Goal: Task Accomplishment & Management: Use online tool/utility

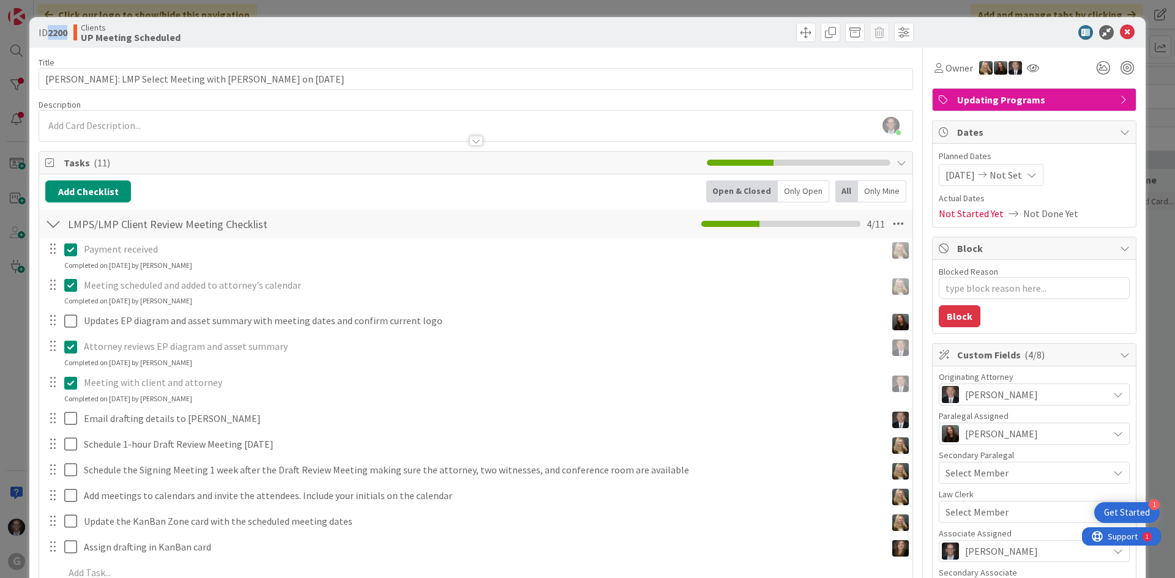
scroll to position [1610, 0]
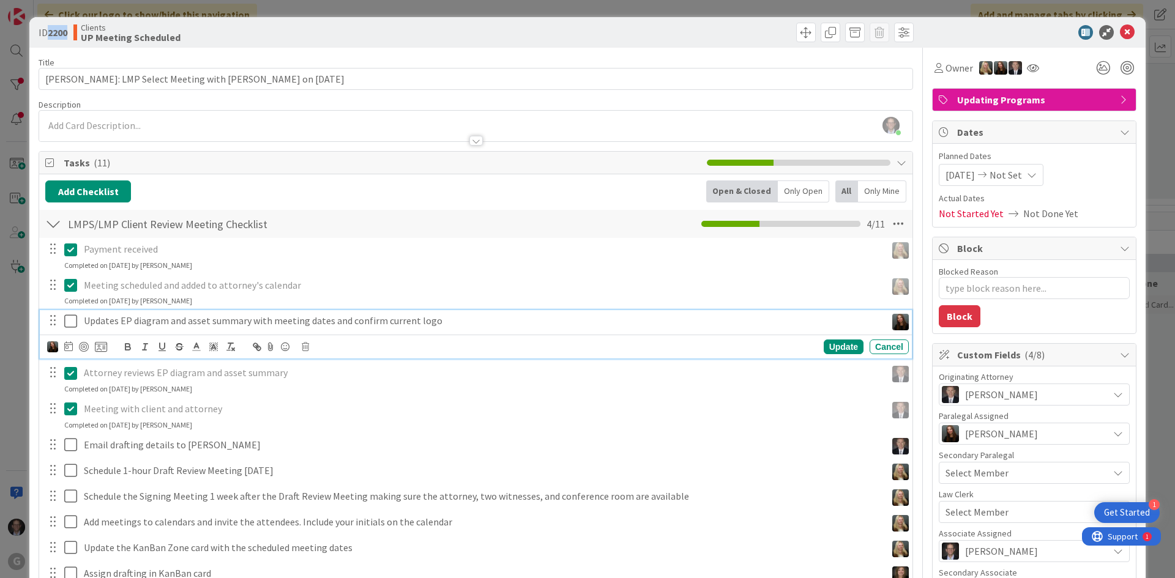
click at [72, 321] on icon at bounding box center [70, 321] width 13 height 15
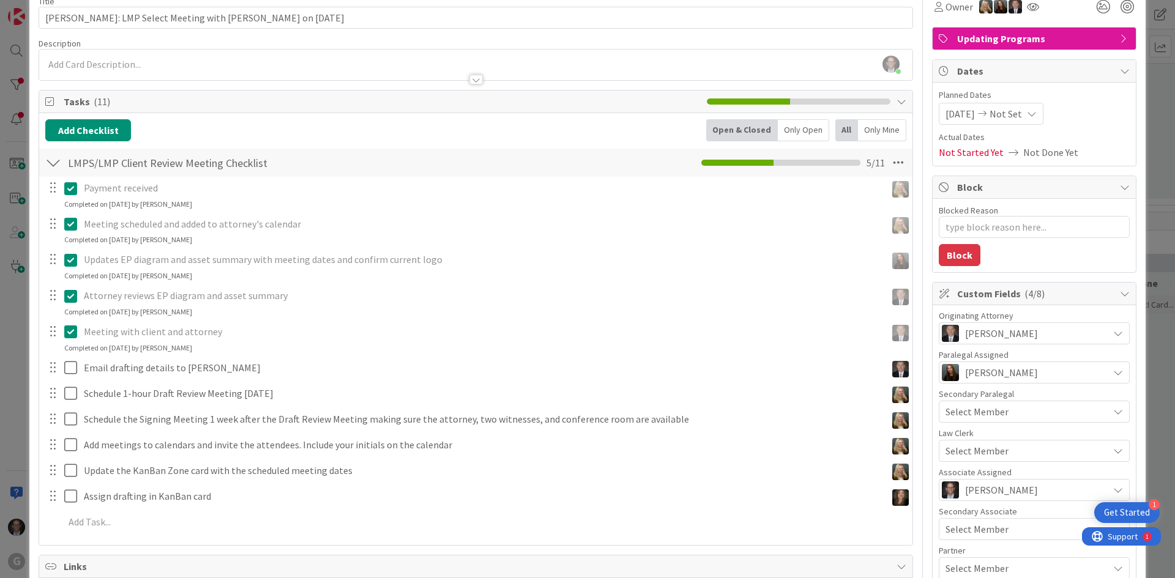
scroll to position [0, 0]
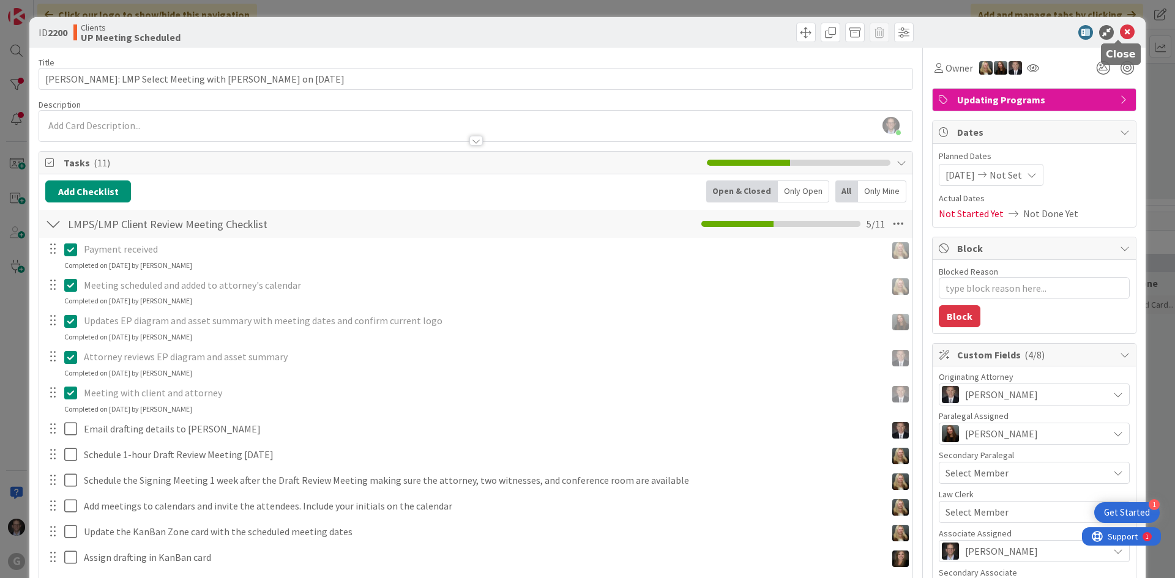
click at [1123, 31] on icon at bounding box center [1127, 32] width 15 height 15
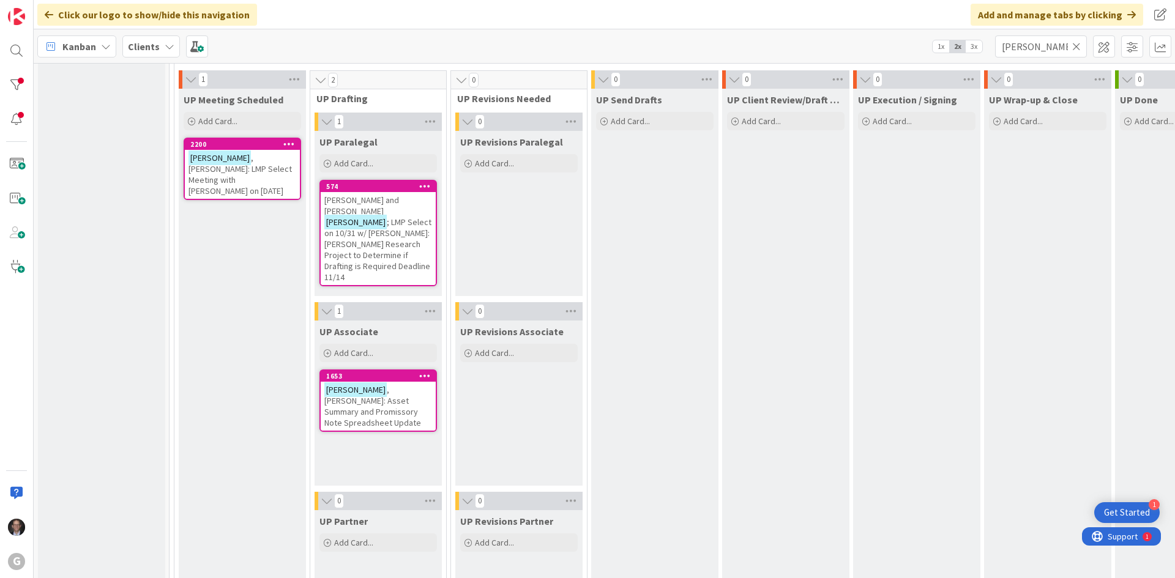
scroll to position [1733, 0]
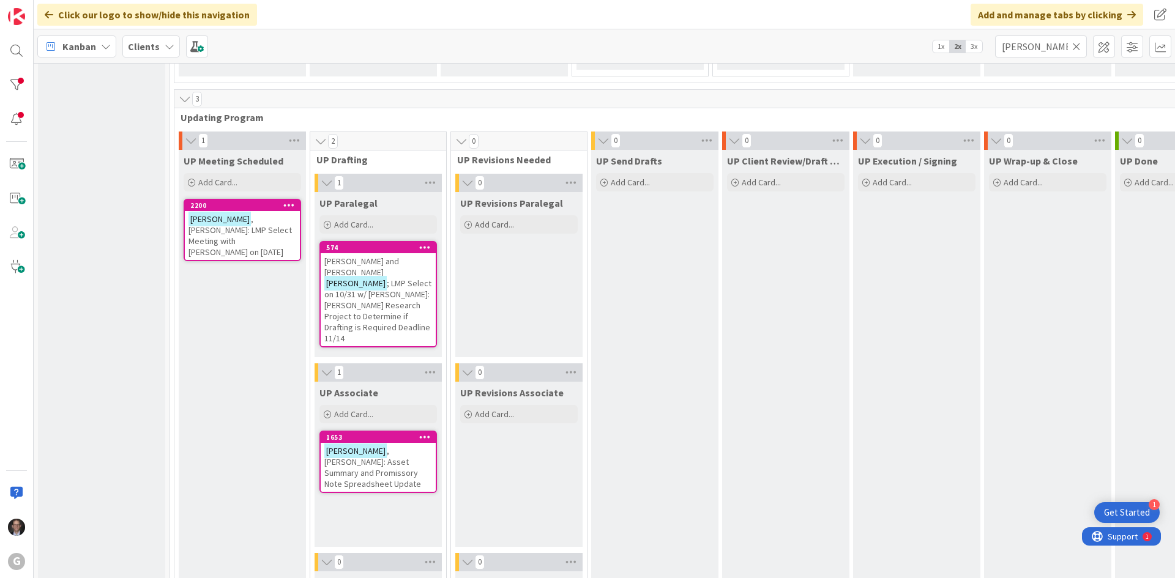
click at [372, 294] on span "; LMP Select on 10/31 w/ [PERSON_NAME]: [PERSON_NAME] Research Project to Deter…" at bounding box center [377, 311] width 107 height 66
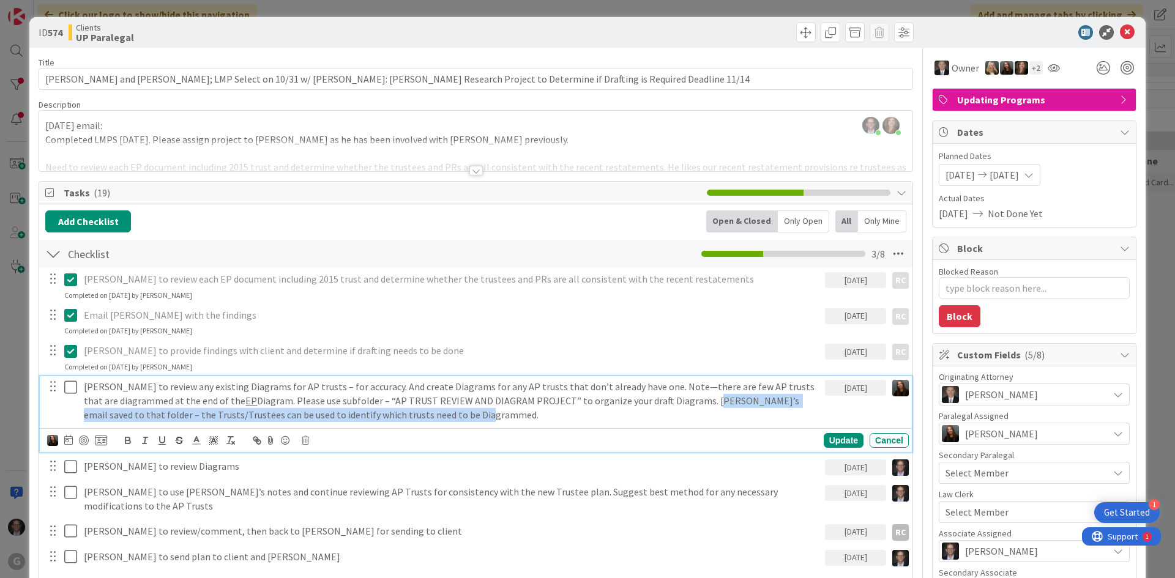
drag, startPoint x: 667, startPoint y: 400, endPoint x: 408, endPoint y: 413, distance: 259.2
click at [408, 413] on p "[PERSON_NAME] to review any existing Diagrams for AP trusts – for accuracy. And…" at bounding box center [452, 401] width 736 height 42
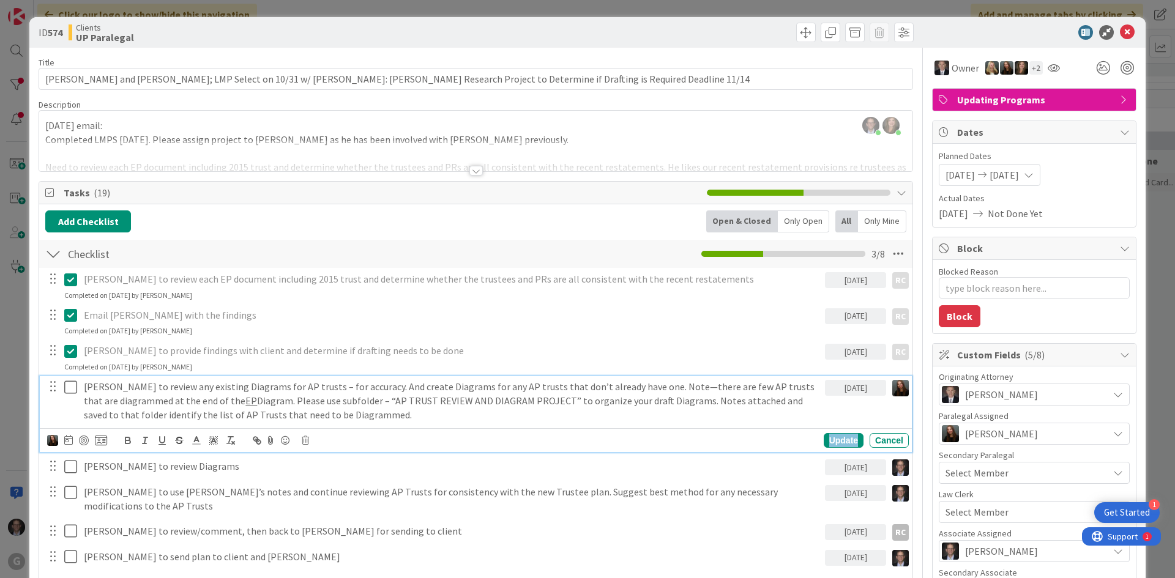
click at [832, 442] on div "Update" at bounding box center [844, 440] width 40 height 15
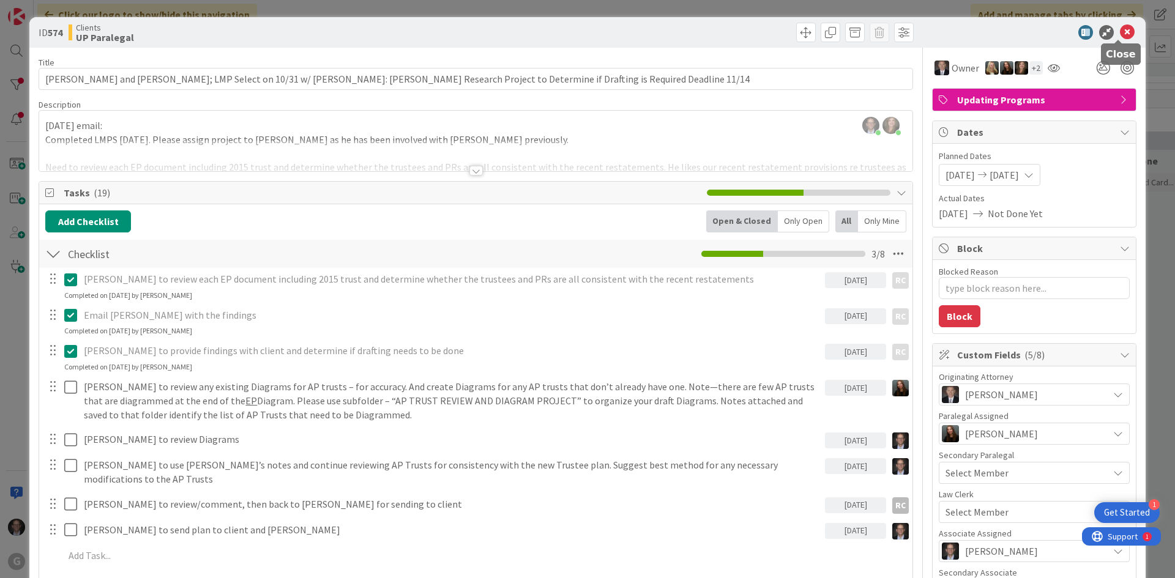
click at [1120, 31] on icon at bounding box center [1127, 32] width 15 height 15
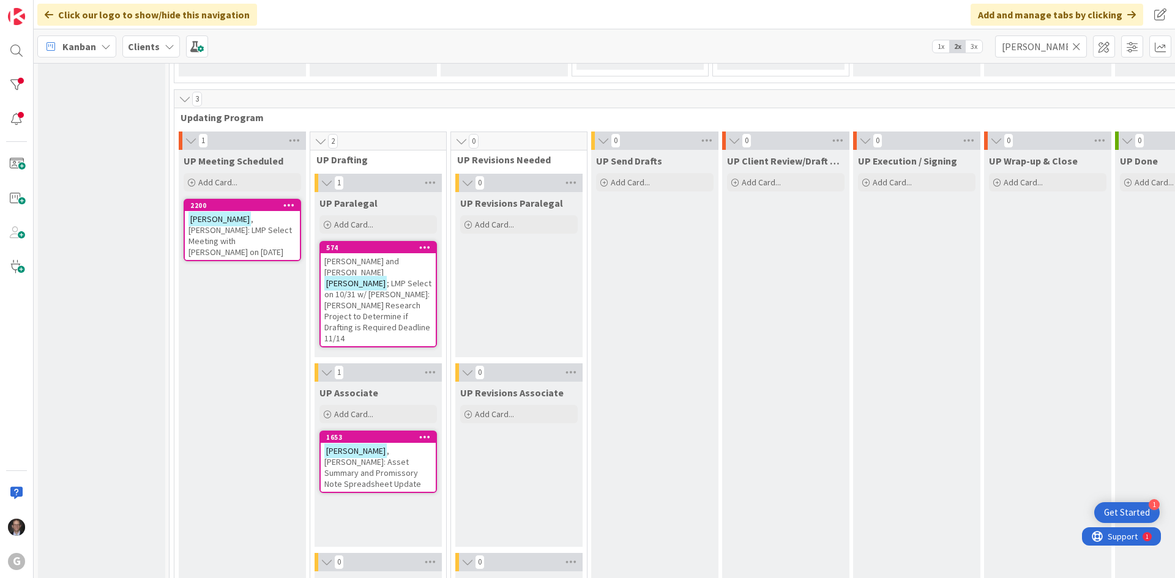
click at [371, 278] on span "; LMP Select on 10/31 w/ [PERSON_NAME]: [PERSON_NAME] Research Project to Deter…" at bounding box center [377, 311] width 107 height 66
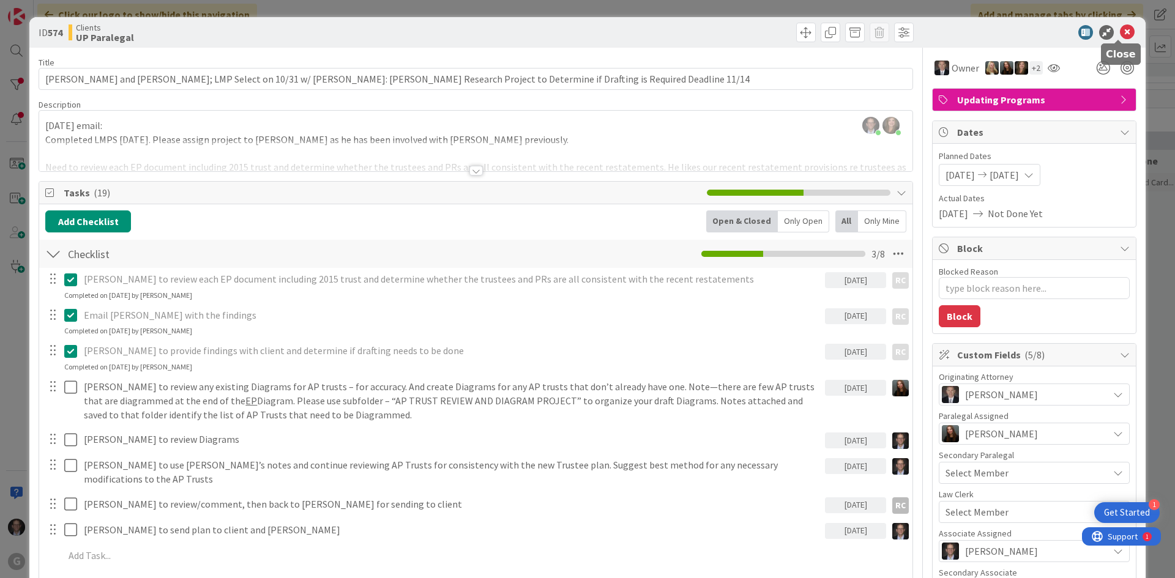
click at [1121, 29] on icon at bounding box center [1127, 32] width 15 height 15
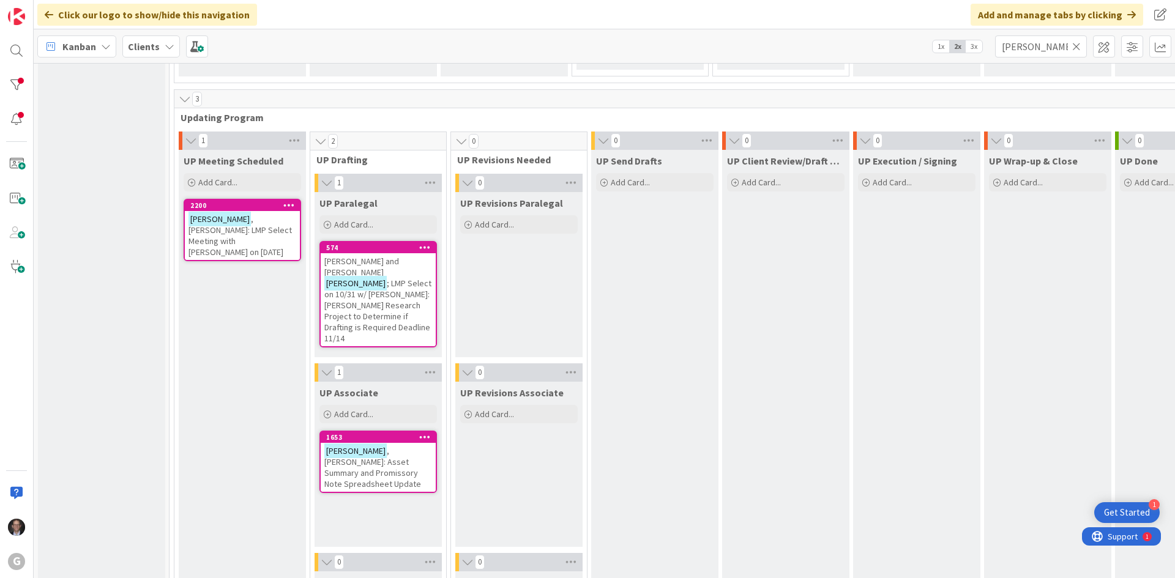
click at [382, 461] on span ", [PERSON_NAME]: Asset Summary and Promissory Note Spreadsheet Update" at bounding box center [372, 468] width 97 height 44
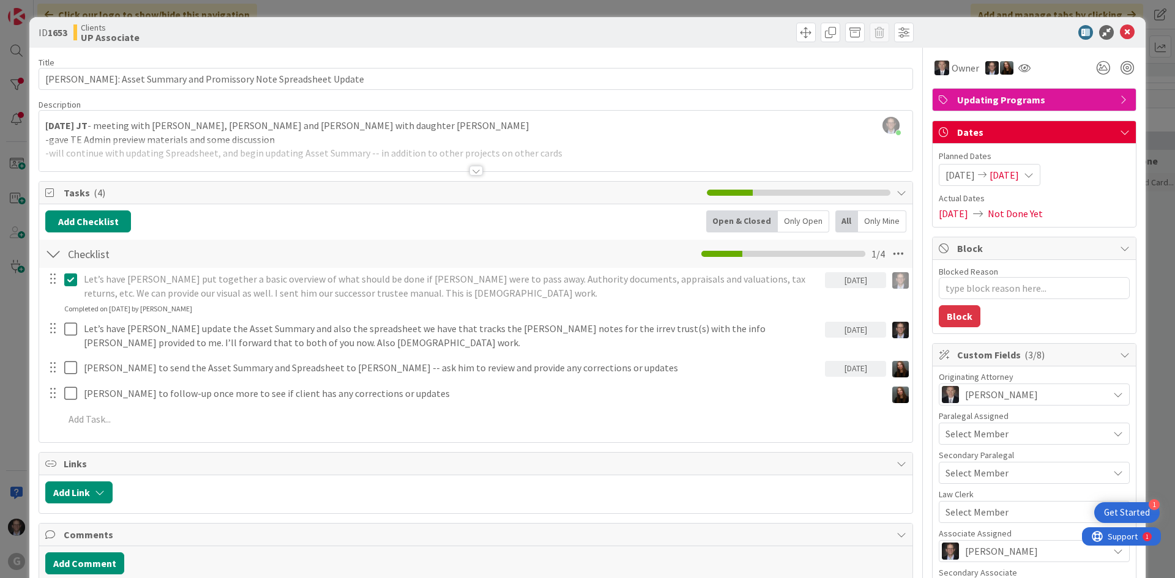
type textarea "x"
